Goal: Find specific fact: Find specific fact

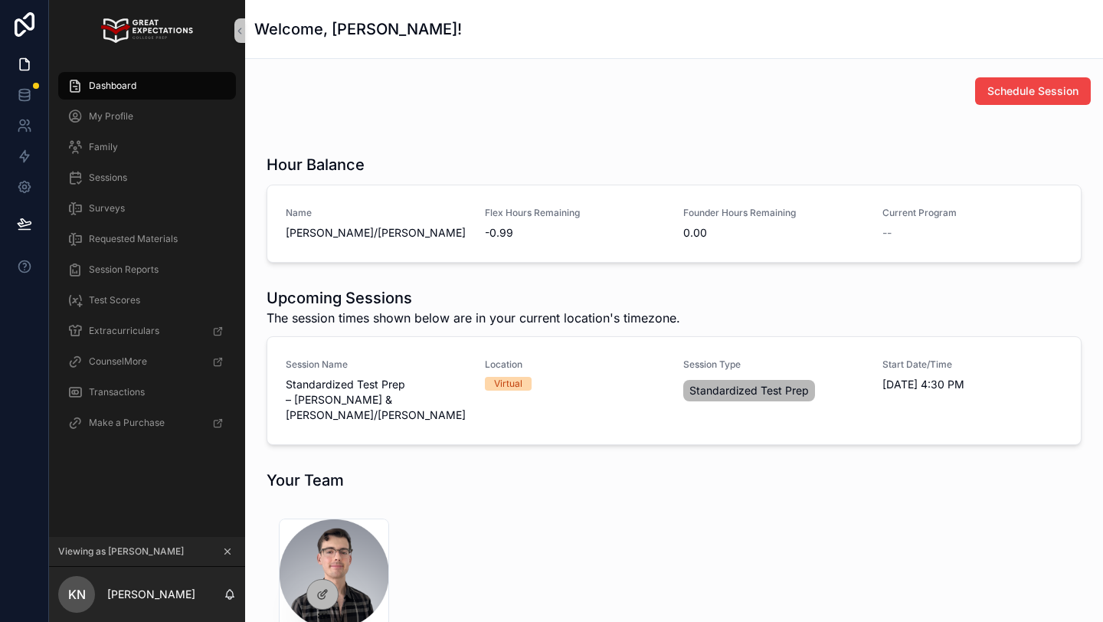
click at [220, 547] on button "scrollable content" at bounding box center [227, 551] width 17 height 17
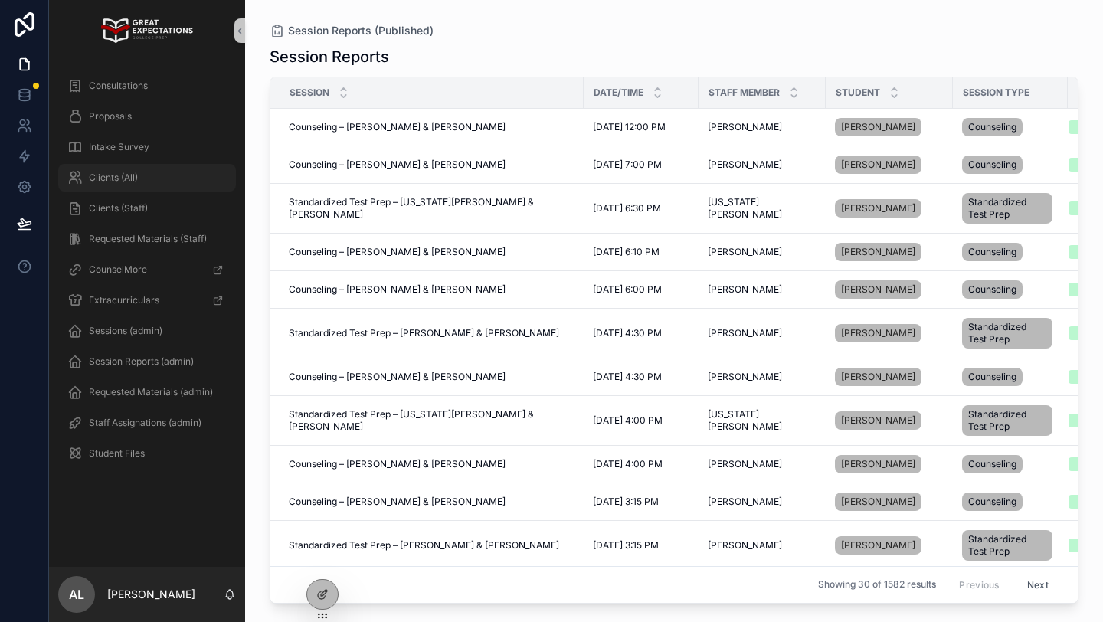
click at [109, 182] on span "Clients (All)" at bounding box center [113, 178] width 49 height 12
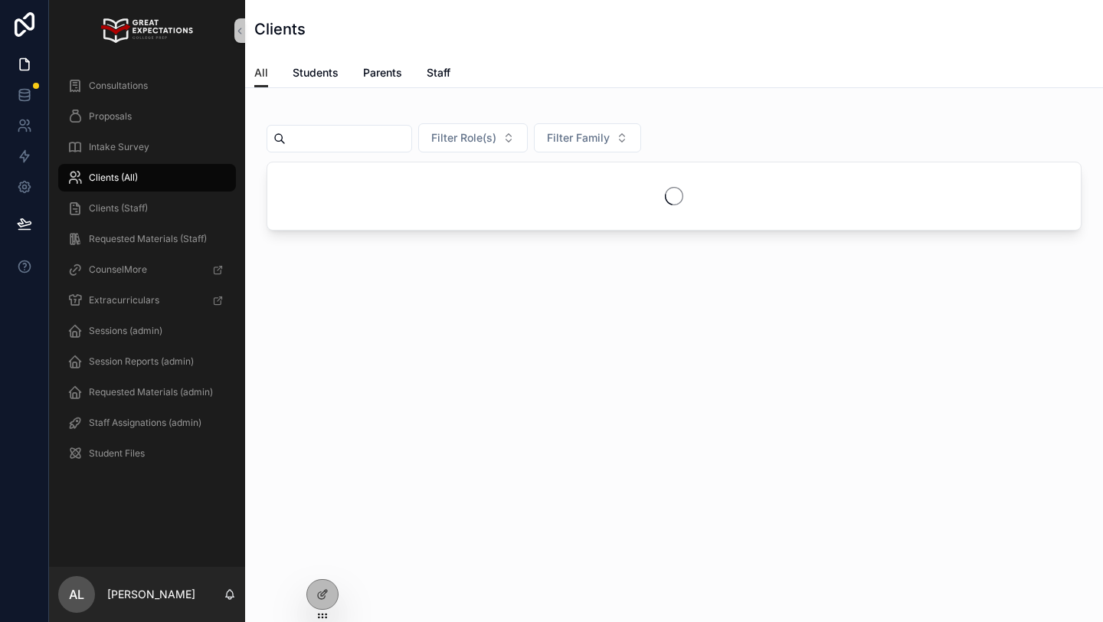
click at [329, 144] on input "scrollable content" at bounding box center [349, 138] width 126 height 21
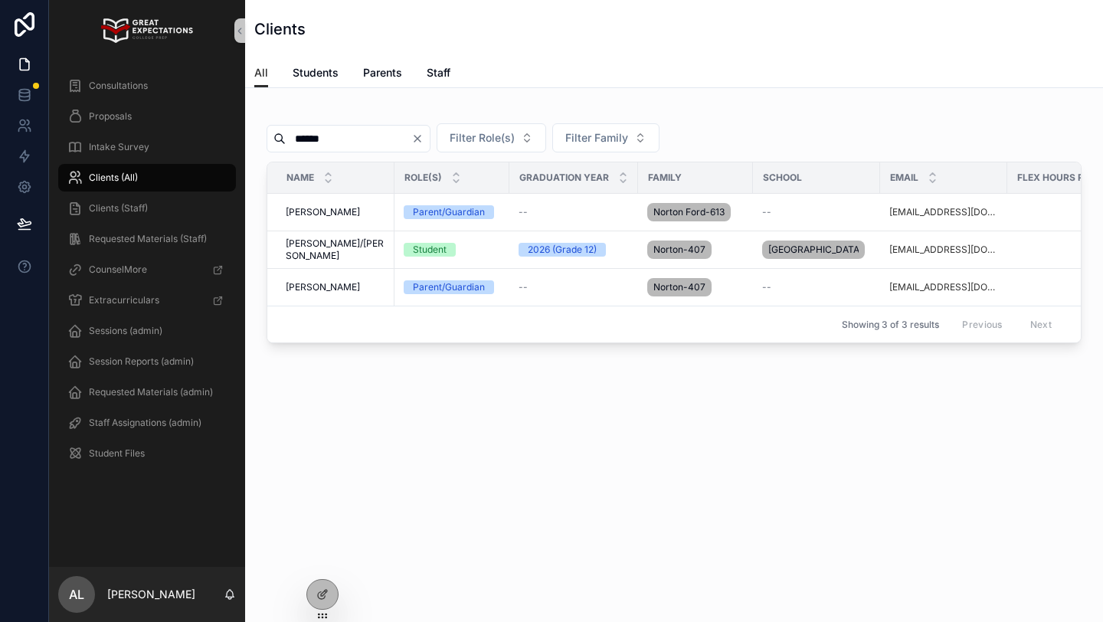
type input "******"
click at [321, 293] on span "[PERSON_NAME]" at bounding box center [323, 287] width 74 height 12
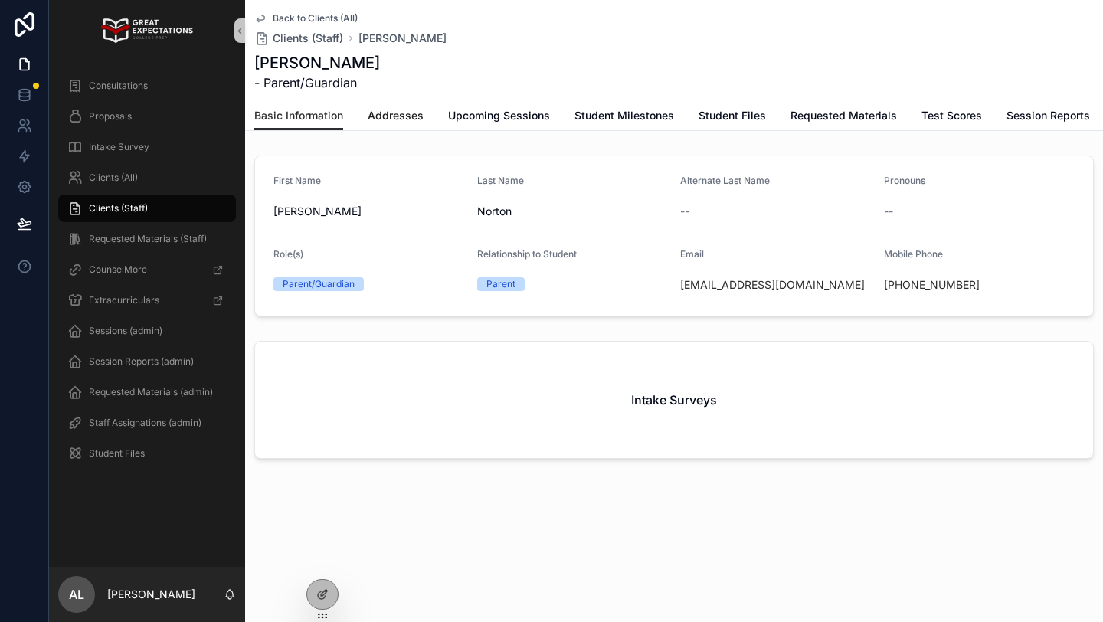
click at [384, 123] on link "Addresses" at bounding box center [396, 117] width 56 height 31
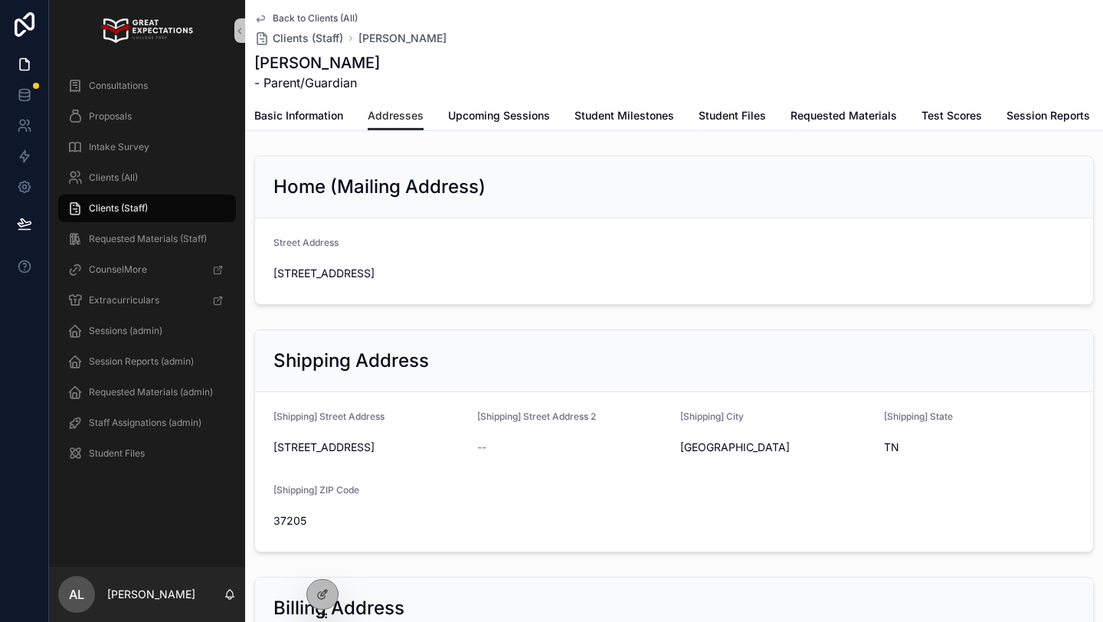
click at [279, 528] on span "37205" at bounding box center [368, 520] width 191 height 15
copy span "37205"
click at [139, 80] on span "Consultations" at bounding box center [118, 86] width 59 height 12
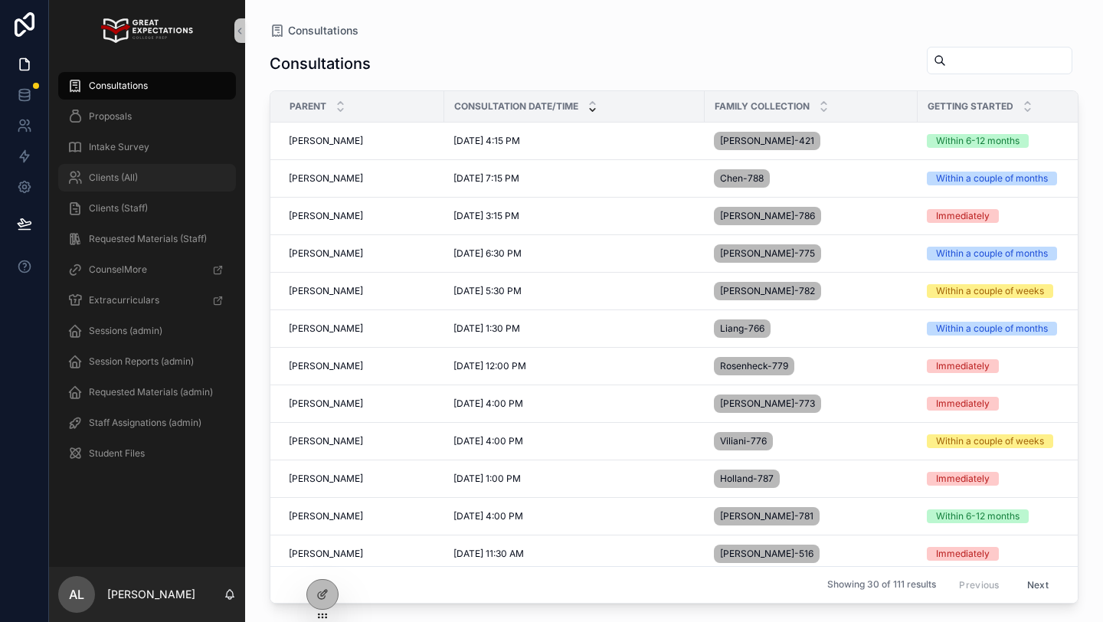
click at [145, 178] on div "Clients (All)" at bounding box center [146, 177] width 159 height 25
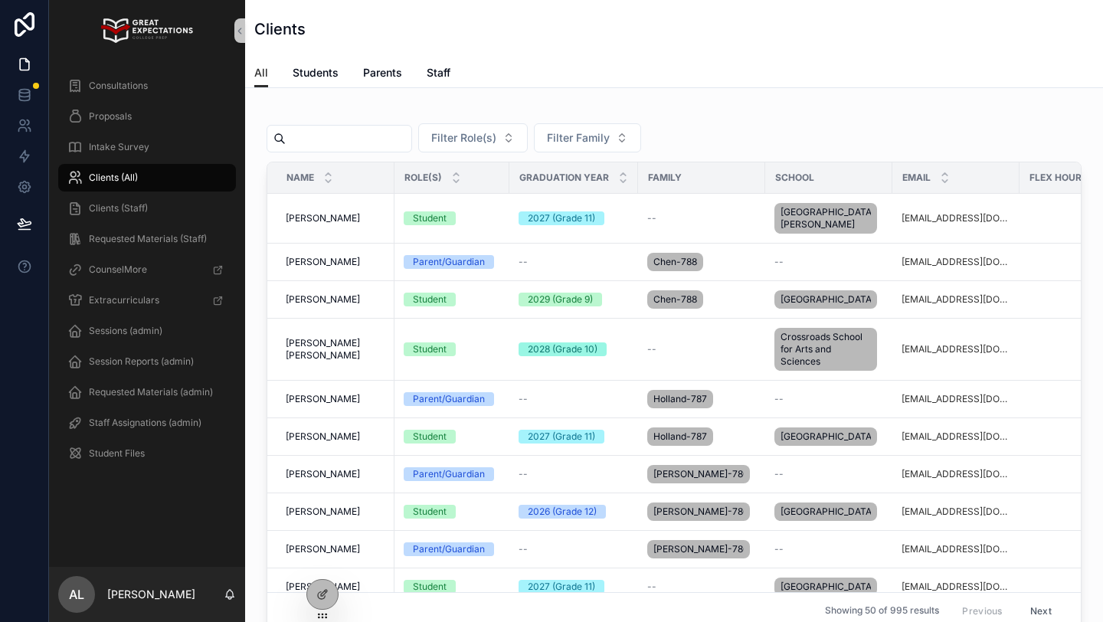
click at [325, 139] on input "scrollable content" at bounding box center [349, 138] width 126 height 21
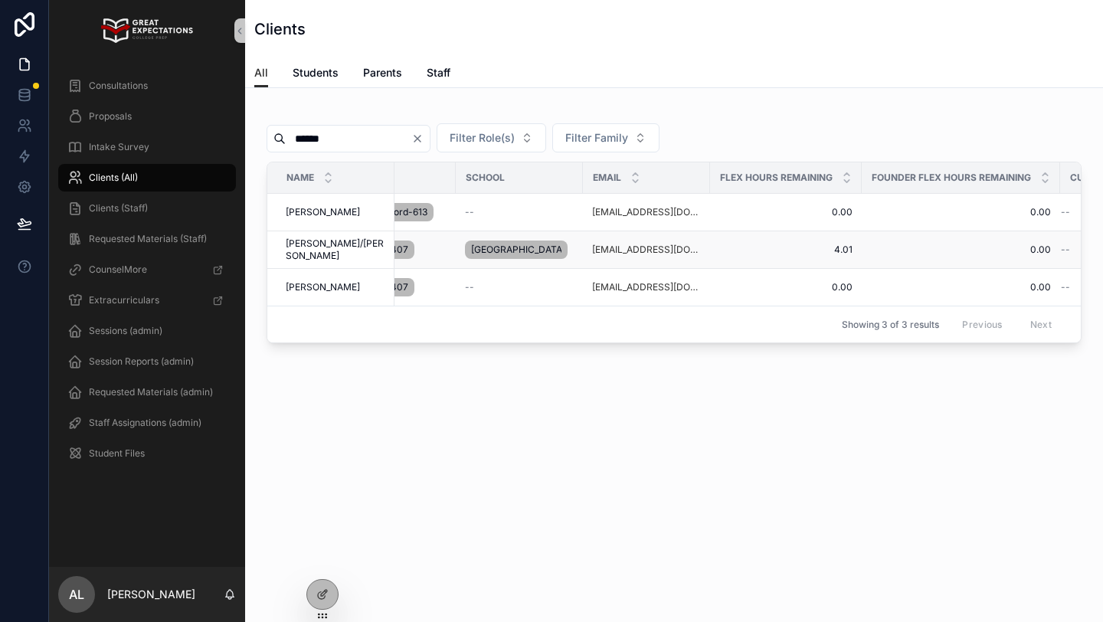
scroll to position [0, 364]
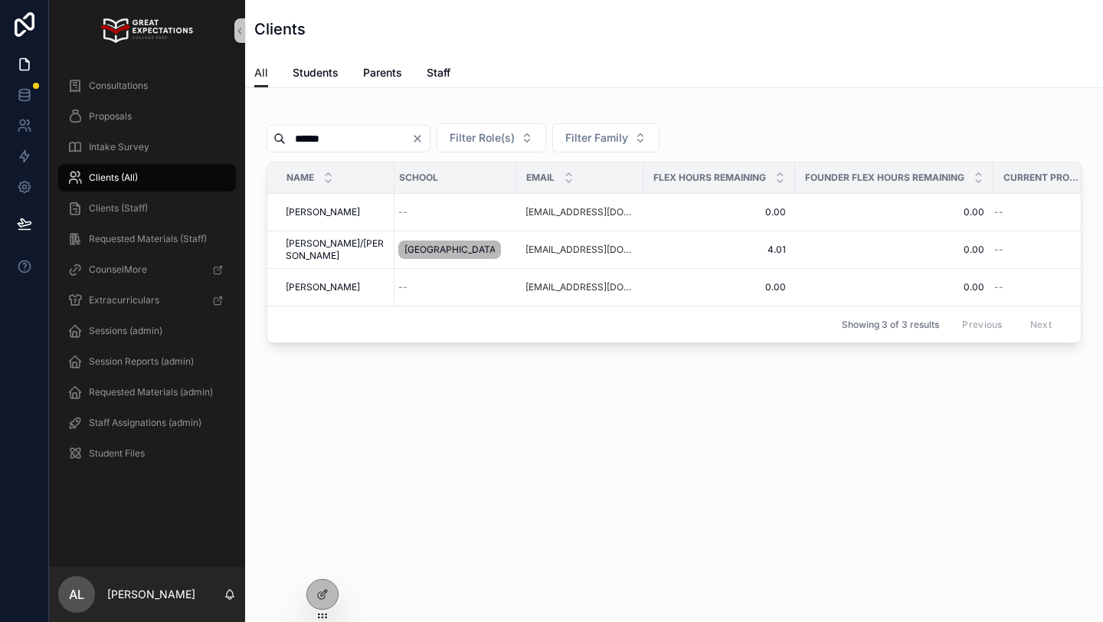
type input "******"
